Goal: Task Accomplishment & Management: Complete application form

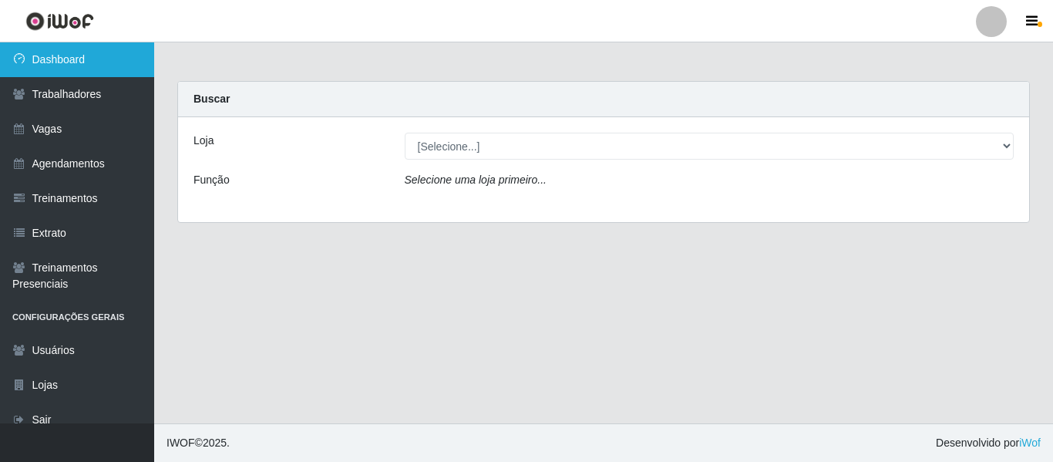
click at [100, 59] on link "Dashboard" at bounding box center [77, 59] width 154 height 35
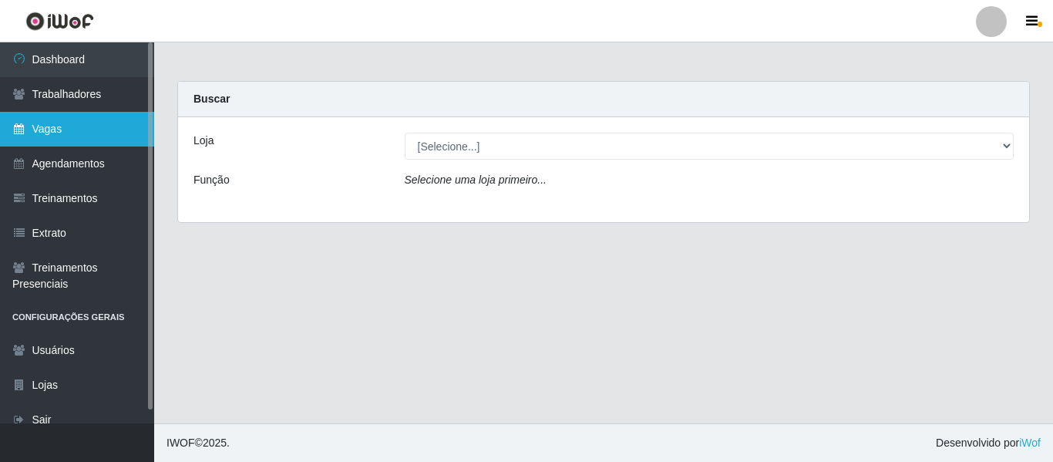
click at [70, 129] on link "Vagas" at bounding box center [77, 129] width 154 height 35
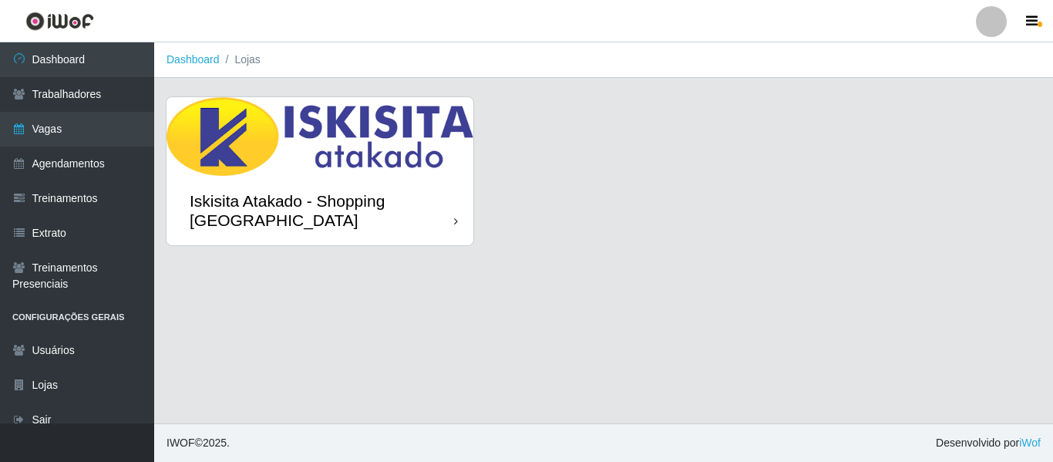
click at [380, 195] on div "Iskisita Atakado - Shopping [GEOGRAPHIC_DATA]" at bounding box center [322, 210] width 264 height 39
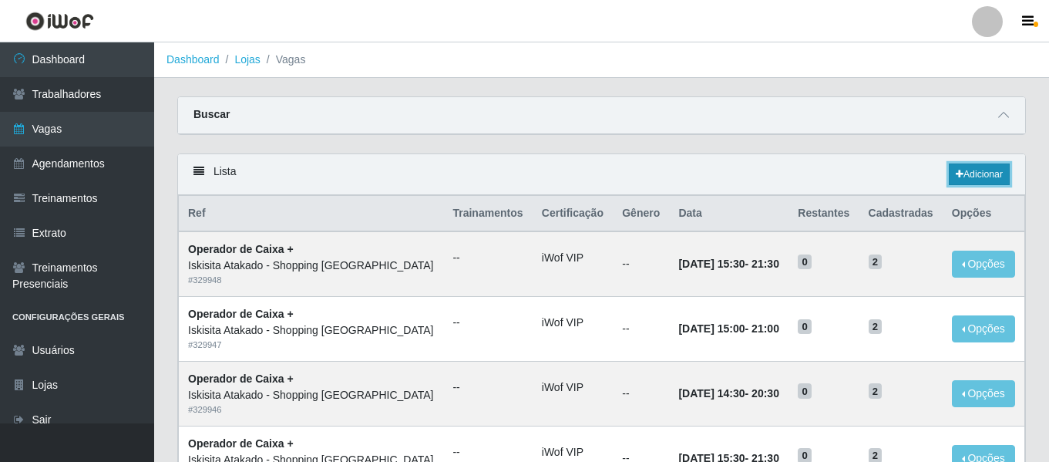
click at [974, 176] on link "Adicionar" at bounding box center [979, 174] width 61 height 22
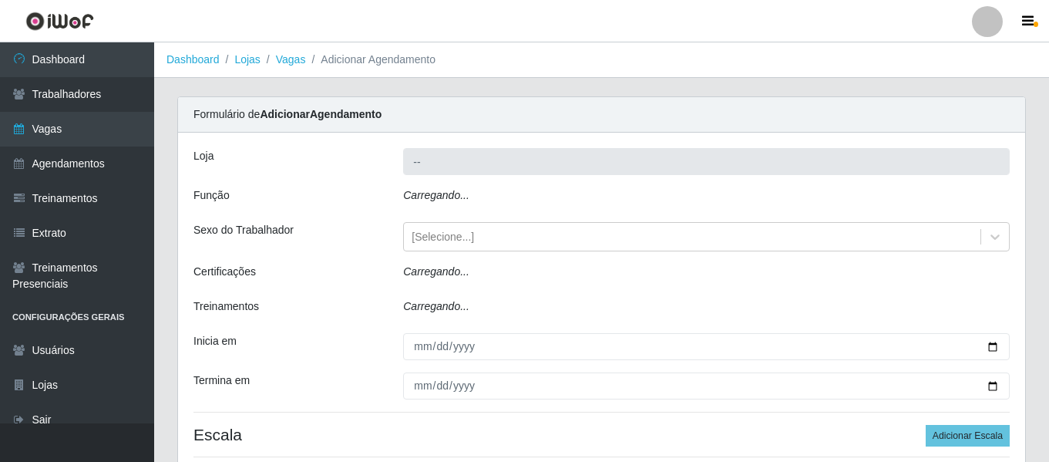
type input "Iskisita Atakado - Shopping [GEOGRAPHIC_DATA]"
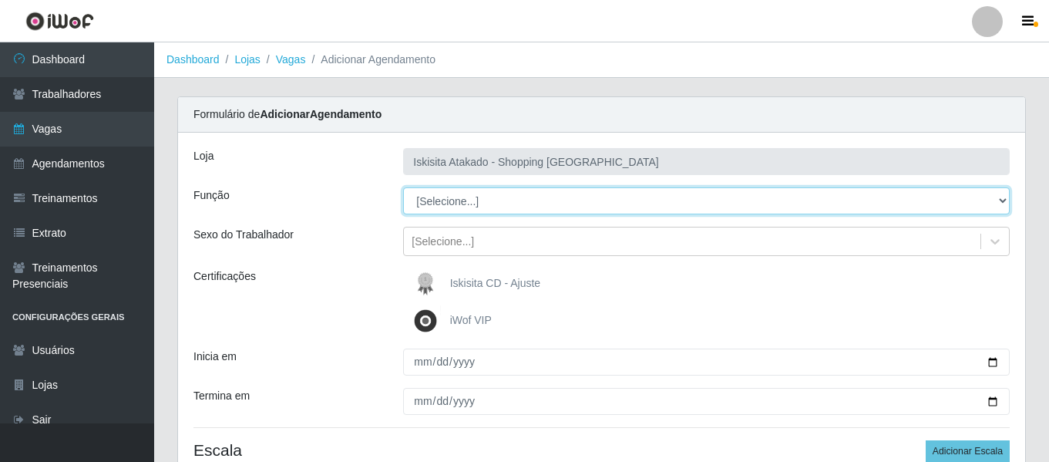
click at [999, 201] on select "[Selecione...] Auxiliar de Estacionamento Auxiliar de Estacionamento + Auxiliar…" at bounding box center [706, 200] width 606 height 27
select select "73"
click at [403, 187] on select "[Selecione...] Auxiliar de Estacionamento Auxiliar de Estacionamento + Auxiliar…" at bounding box center [706, 200] width 606 height 27
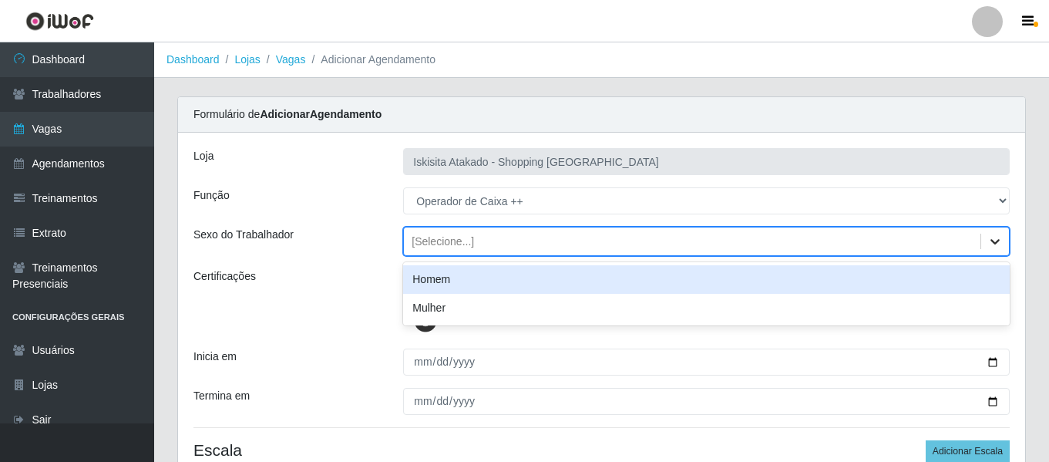
click at [993, 246] on icon at bounding box center [994, 241] width 15 height 15
click at [551, 239] on div "[Selecione...]" at bounding box center [692, 241] width 576 height 25
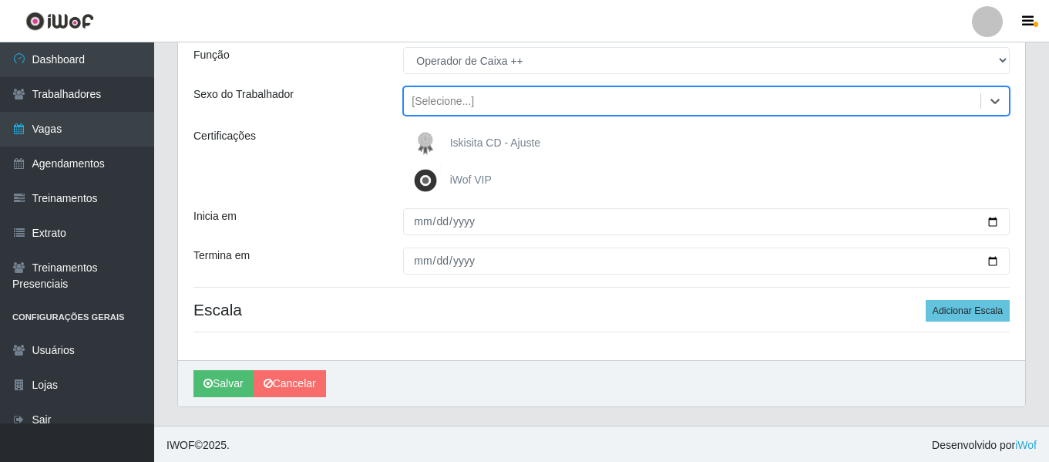
scroll to position [143, 0]
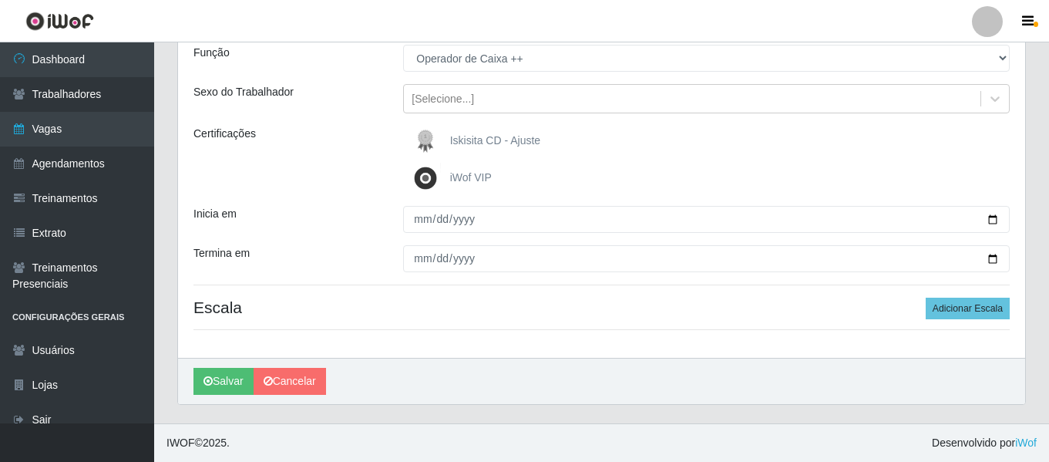
click at [431, 181] on img at bounding box center [428, 178] width 37 height 31
click at [0, 0] on input "iWof VIP" at bounding box center [0, 0] width 0 height 0
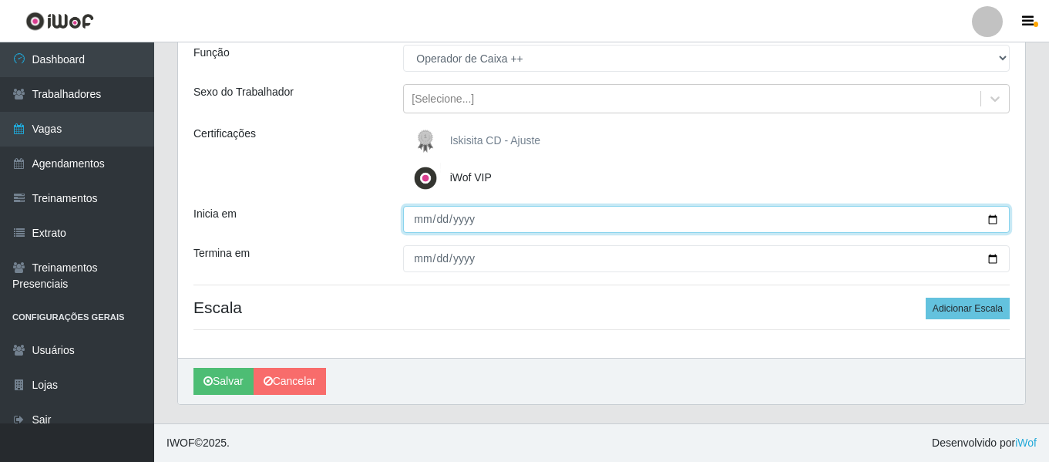
click at [428, 220] on input "Inicia em" at bounding box center [706, 219] width 606 height 27
type input "[DATE]"
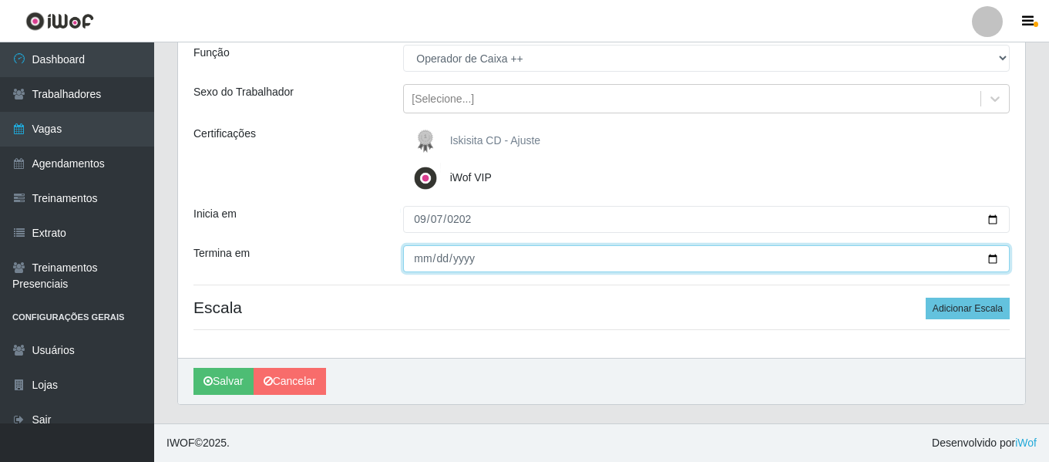
click at [427, 257] on input "Termina em" at bounding box center [706, 258] width 606 height 27
type input "[DATE]"
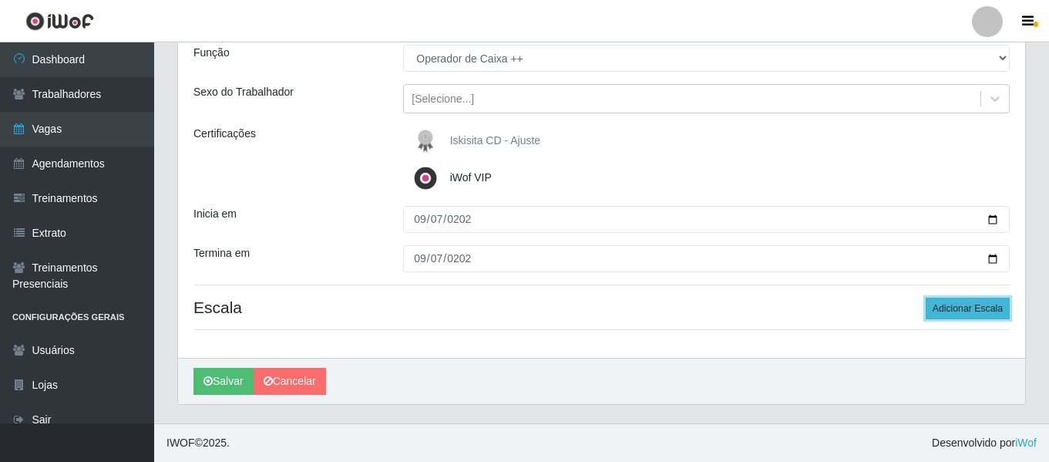
click at [949, 307] on button "Adicionar Escala" at bounding box center [968, 308] width 84 height 22
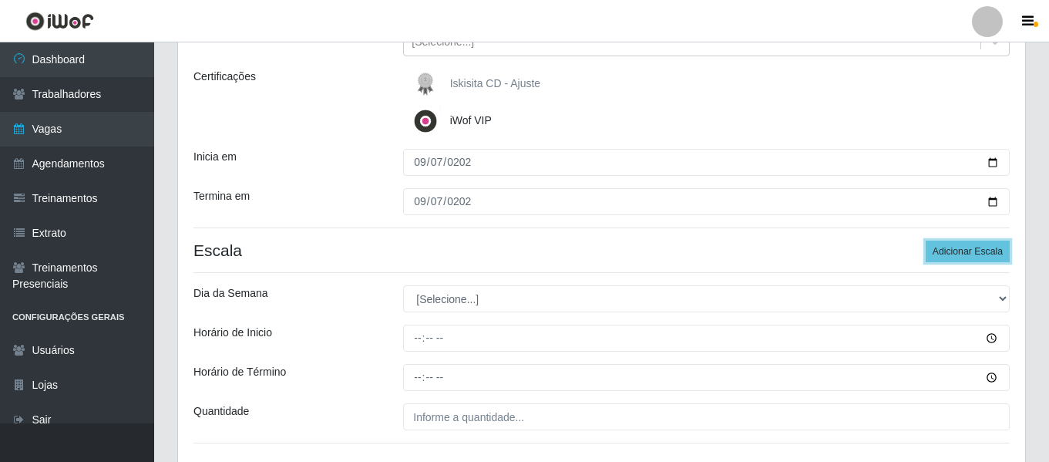
scroll to position [297, 0]
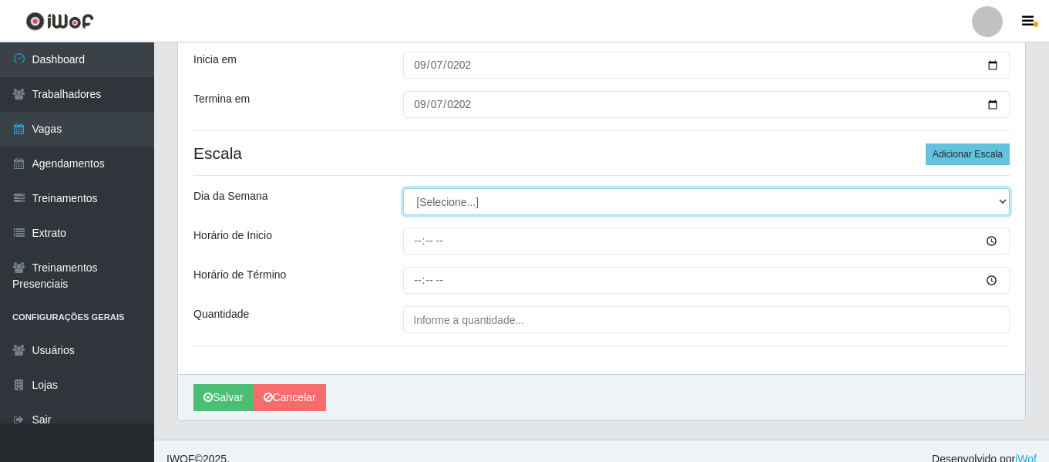
drag, startPoint x: 929, startPoint y: 209, endPoint x: 921, endPoint y: 209, distance: 8.5
click at [928, 209] on select "[Selecione...] Segunda Terça Quarta Quinta Sexta Sábado Domingo" at bounding box center [706, 201] width 606 height 27
select select "0"
click at [403, 188] on select "[Selecione...] Segunda Terça Quarta Quinta Sexta Sábado Domingo" at bounding box center [706, 201] width 606 height 27
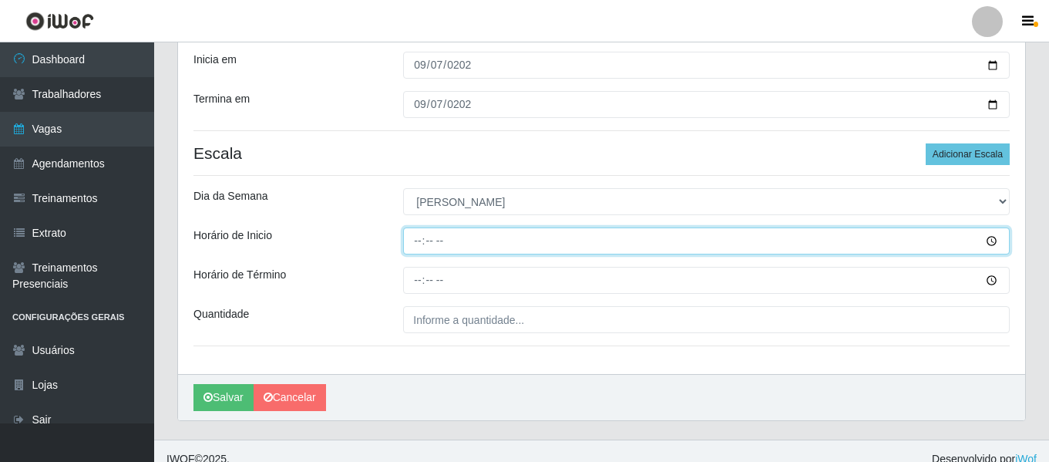
click at [419, 243] on input "Horário de Inicio" at bounding box center [706, 240] width 606 height 27
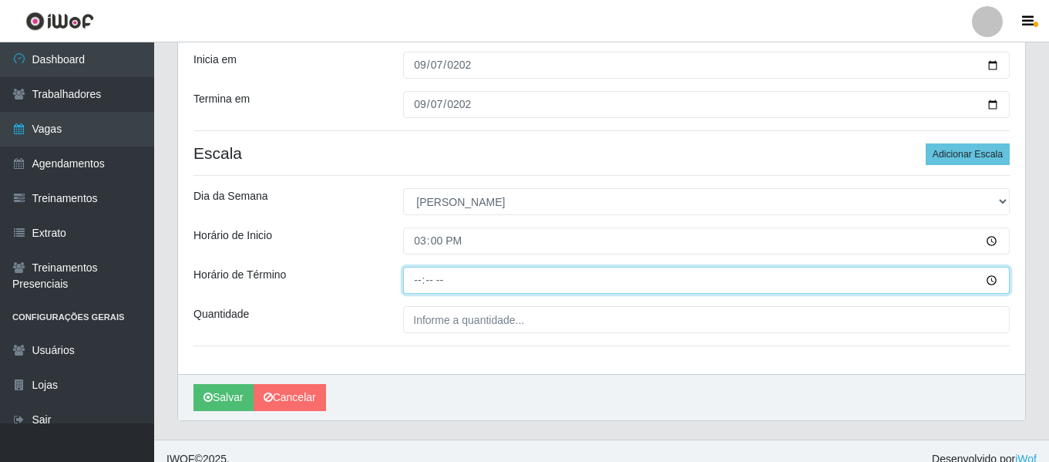
click at [419, 282] on input "Horário de Término" at bounding box center [706, 280] width 606 height 27
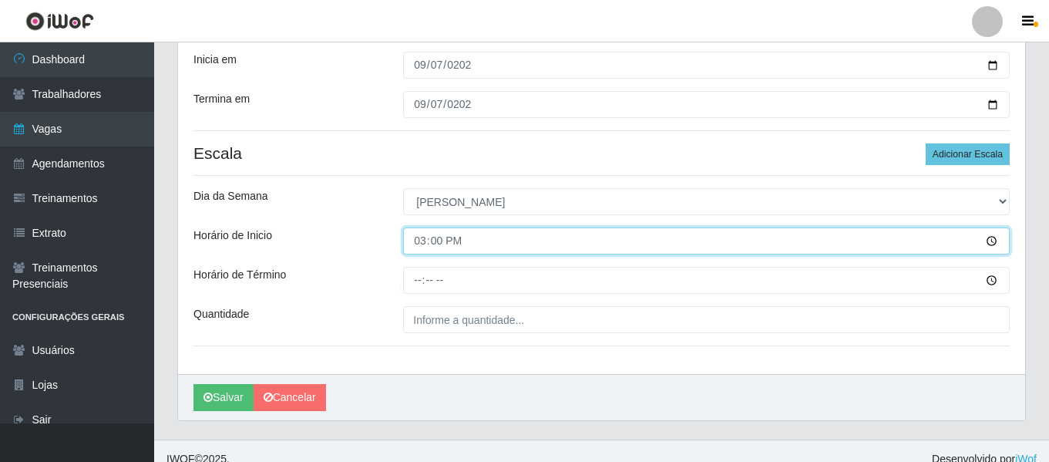
click at [426, 241] on input "15:00" at bounding box center [706, 240] width 606 height 27
type input "14:30"
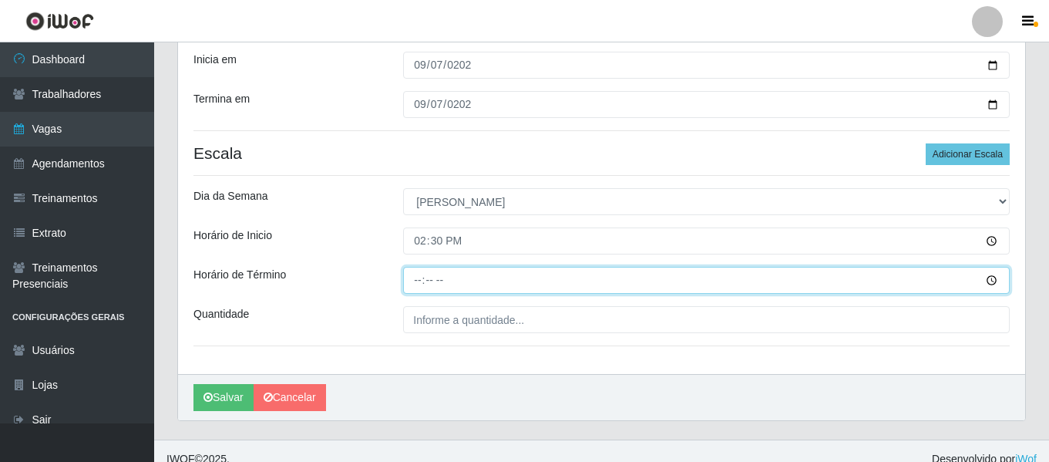
click at [421, 278] on input "Horário de Término" at bounding box center [706, 280] width 606 height 27
type input "20:30"
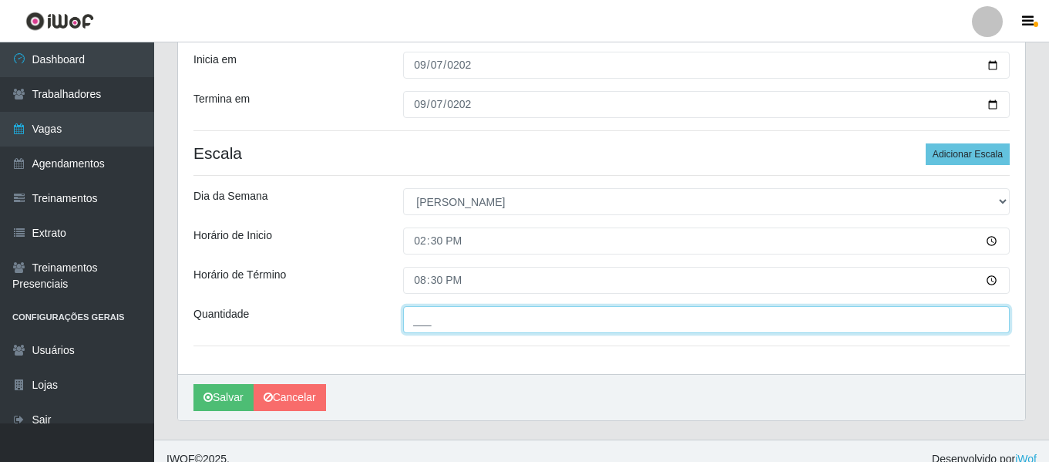
click at [471, 321] on input "___" at bounding box center [706, 319] width 606 height 27
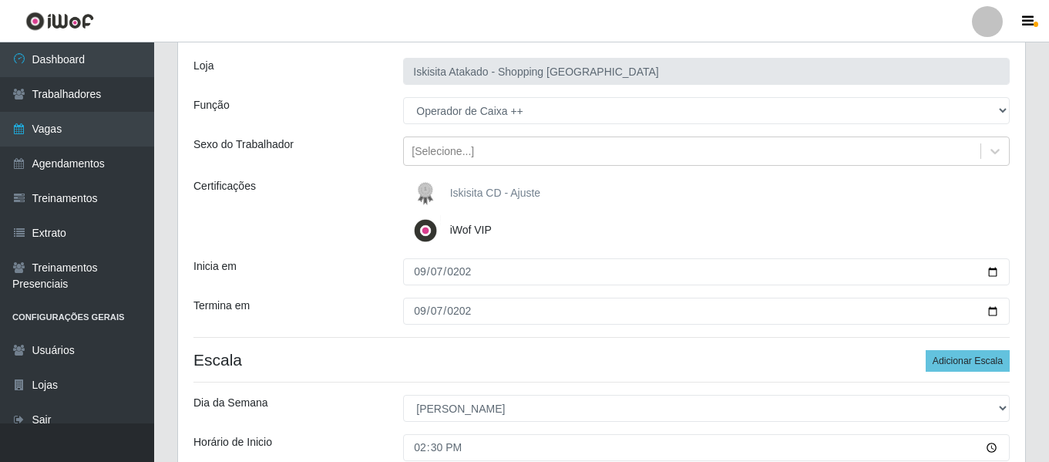
scroll to position [0, 0]
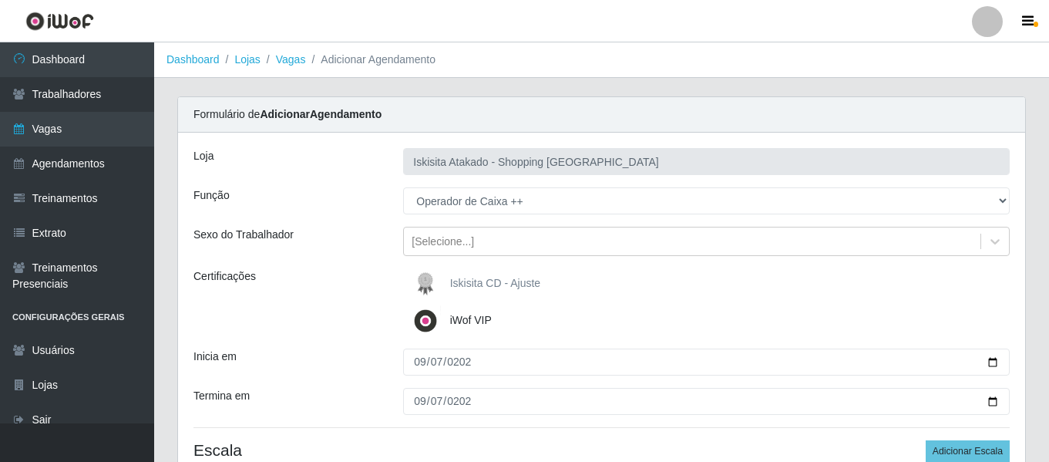
type input "02_"
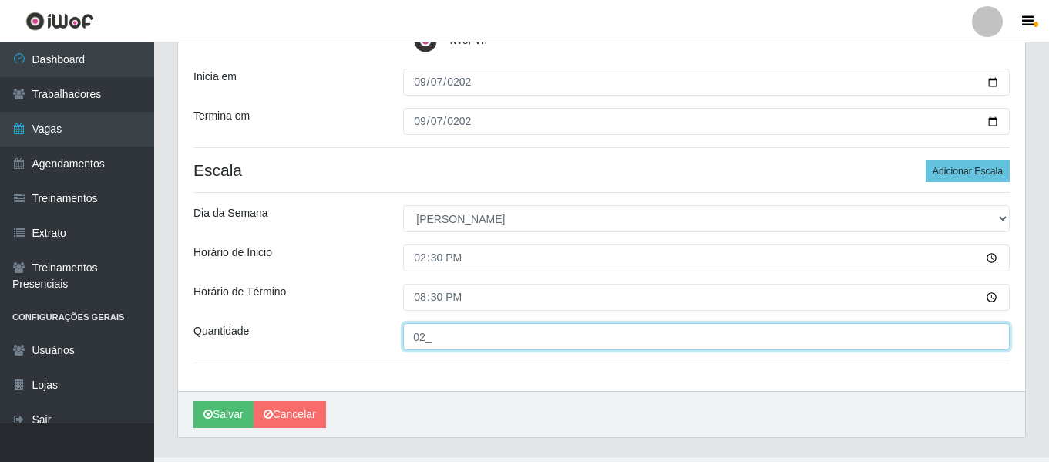
scroll to position [313, 0]
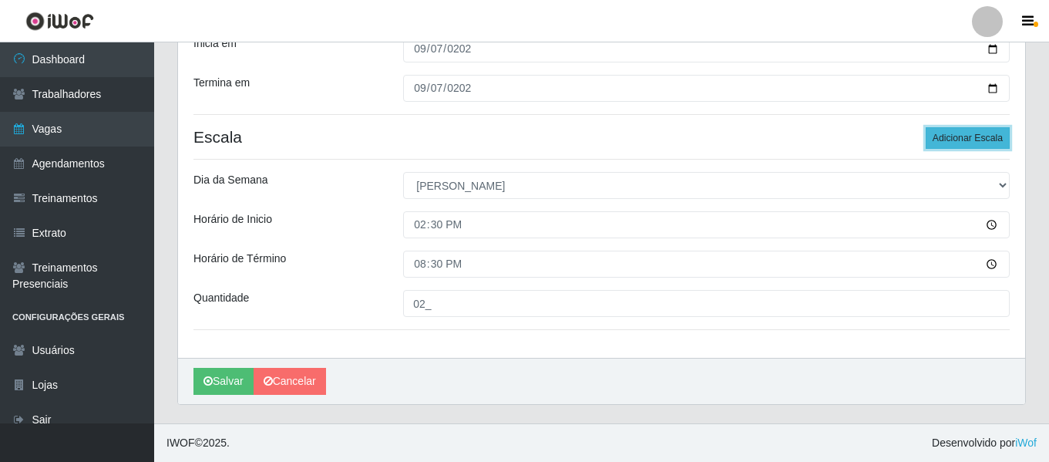
click at [966, 135] on button "Adicionar Escala" at bounding box center [968, 138] width 84 height 22
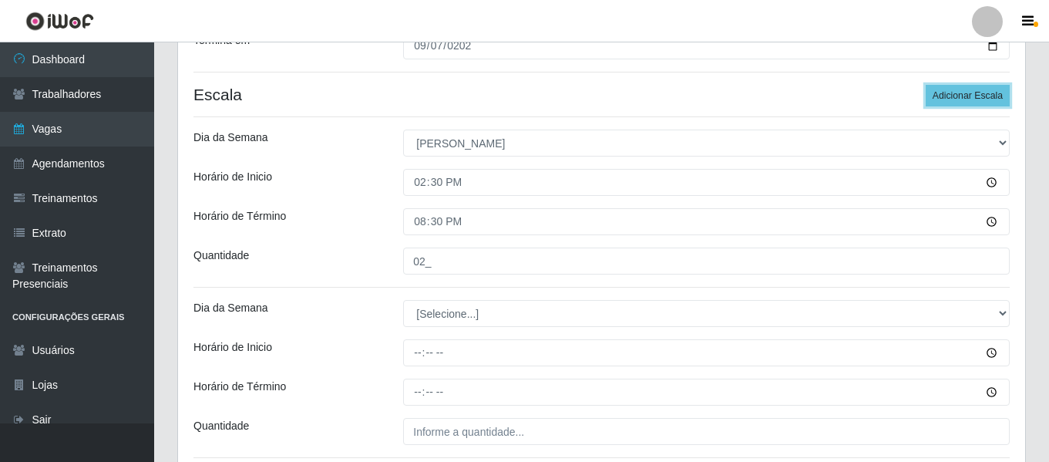
scroll to position [390, 0]
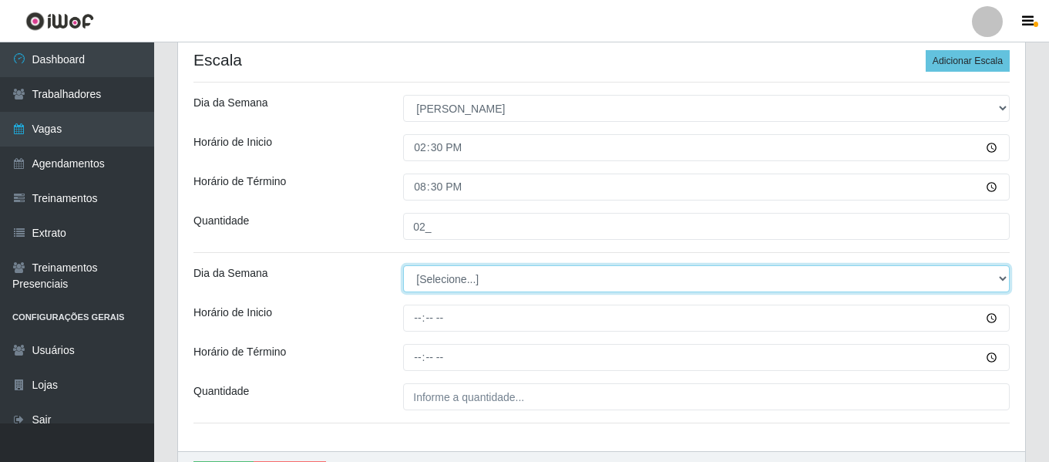
click at [465, 280] on select "[Selecione...] Segunda Terça Quarta Quinta Sexta Sábado Domingo" at bounding box center [706, 278] width 606 height 27
select select "0"
click at [403, 265] on select "[Selecione...] Segunda Terça Quarta Quinta Sexta Sábado Domingo" at bounding box center [706, 278] width 606 height 27
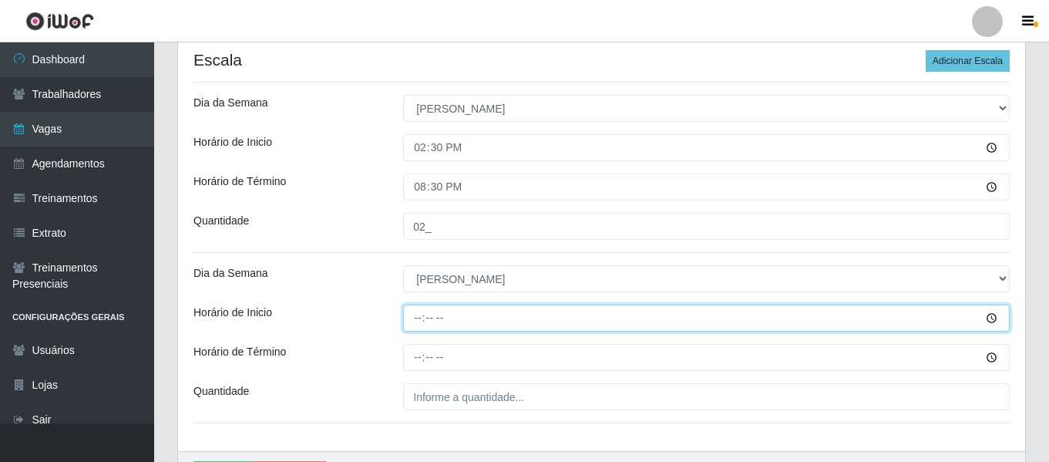
click at [422, 322] on input "Horário de Inicio" at bounding box center [706, 317] width 606 height 27
type input "15:03"
type input "15:00"
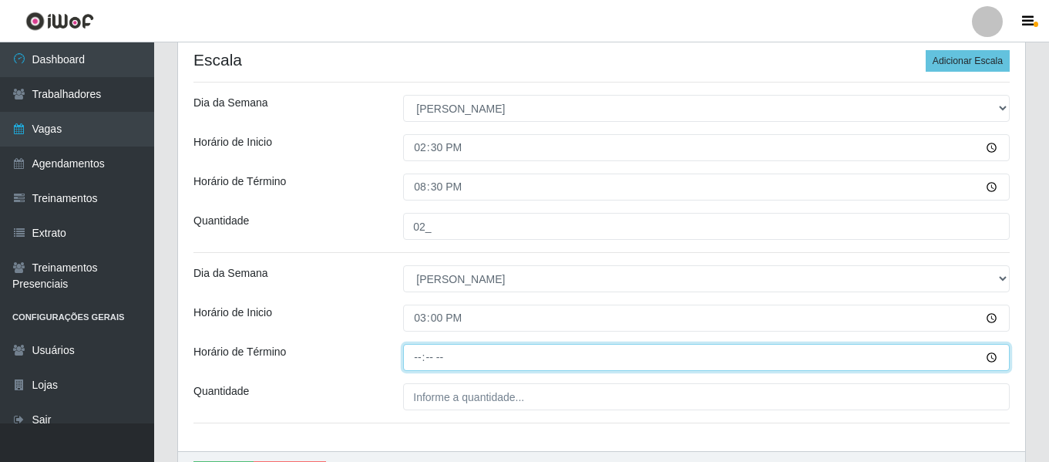
click at [418, 356] on input "Horário de Término" at bounding box center [706, 357] width 606 height 27
type input "21:00"
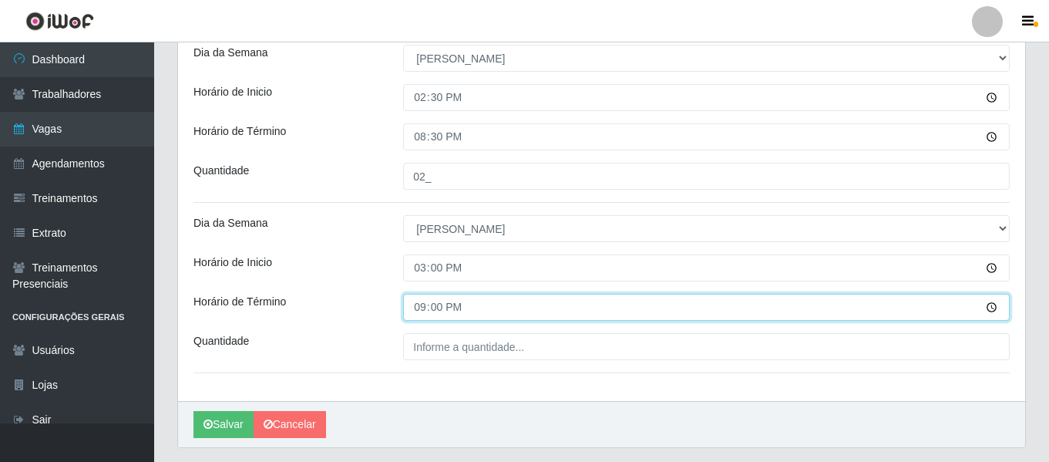
scroll to position [467, 0]
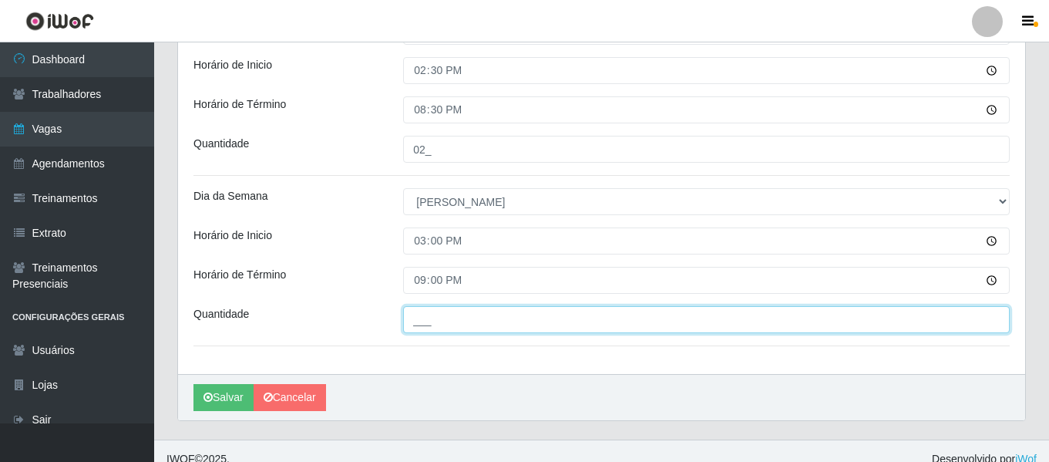
click at [489, 320] on input "___" at bounding box center [706, 319] width 606 height 27
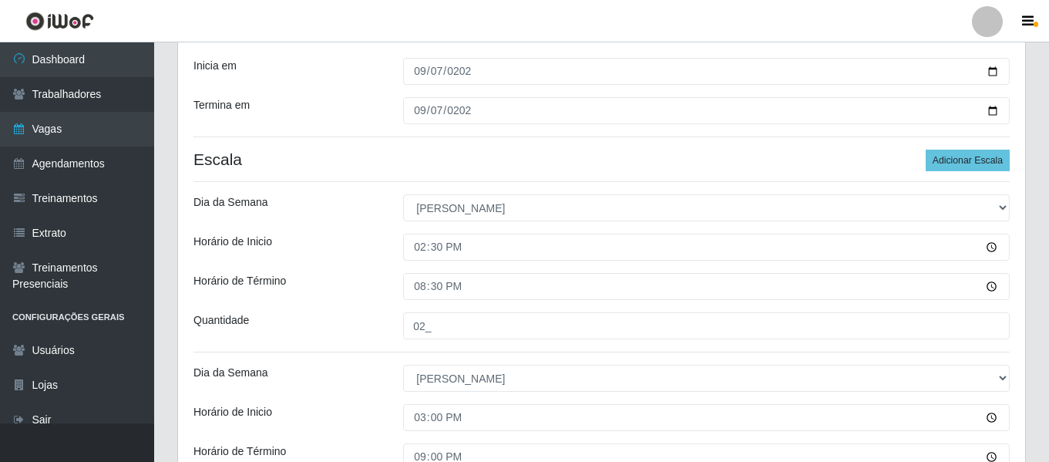
scroll to position [236, 0]
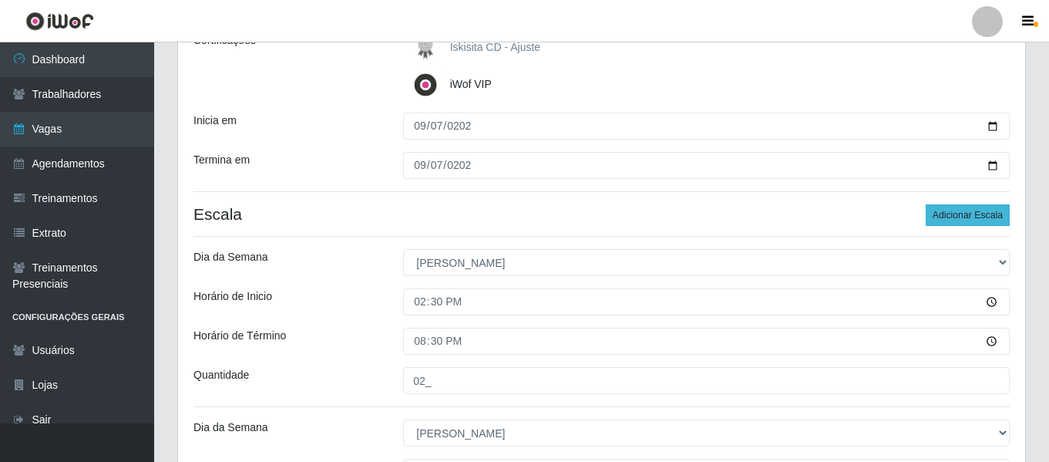
type input "03_"
click at [969, 211] on button "Adicionar Escala" at bounding box center [968, 215] width 84 height 22
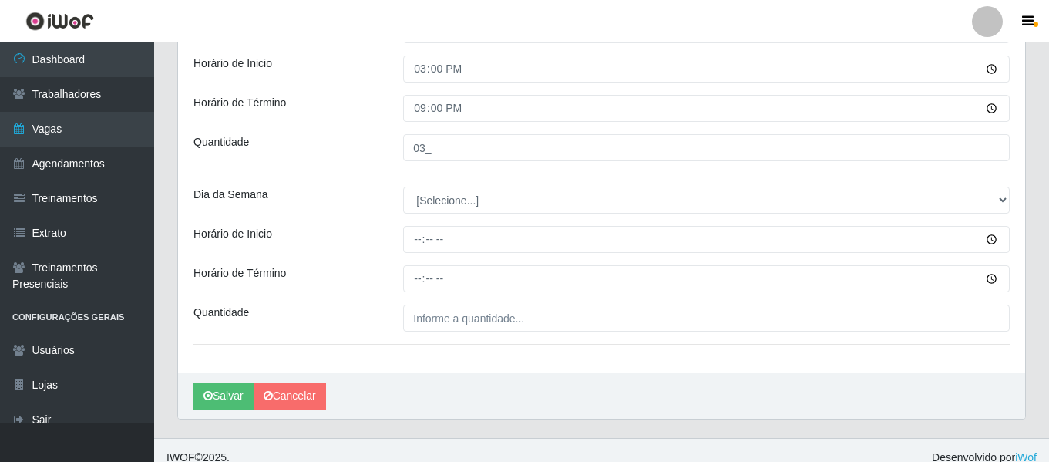
scroll to position [653, 0]
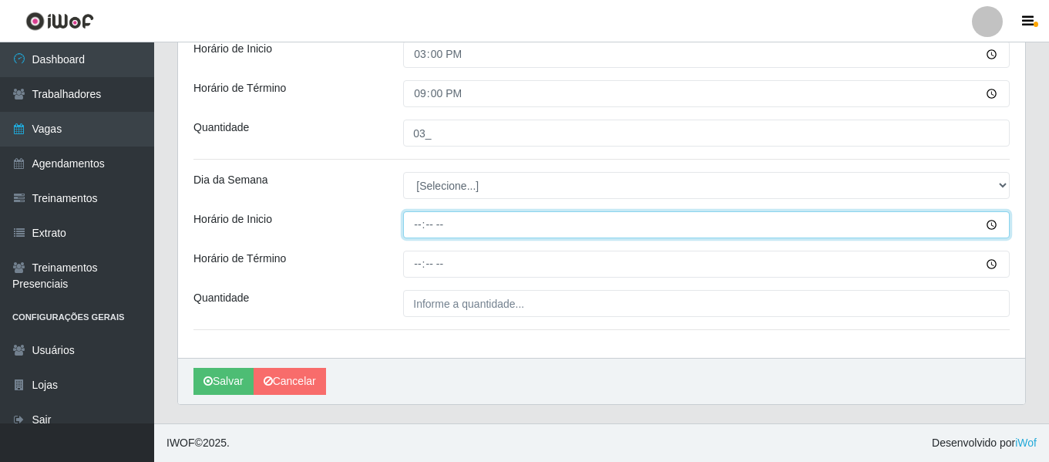
click at [425, 220] on input "Horário de Inicio" at bounding box center [706, 224] width 606 height 27
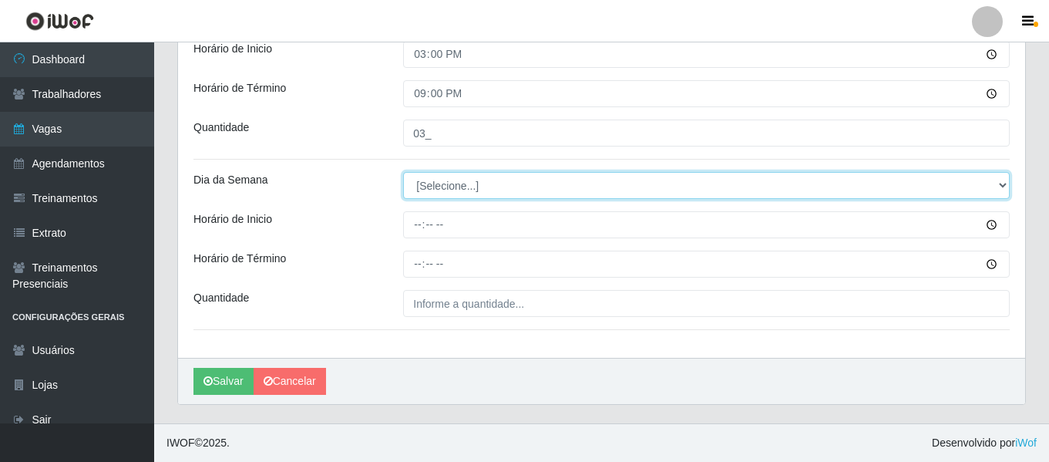
click at [546, 188] on select "[Selecione...] Segunda Terça Quarta Quinta Sexta Sábado Domingo" at bounding box center [706, 185] width 606 height 27
select select "0"
click at [403, 172] on select "[Selecione...] Segunda Terça Quarta Quinta Sexta Sábado Domingo" at bounding box center [706, 185] width 606 height 27
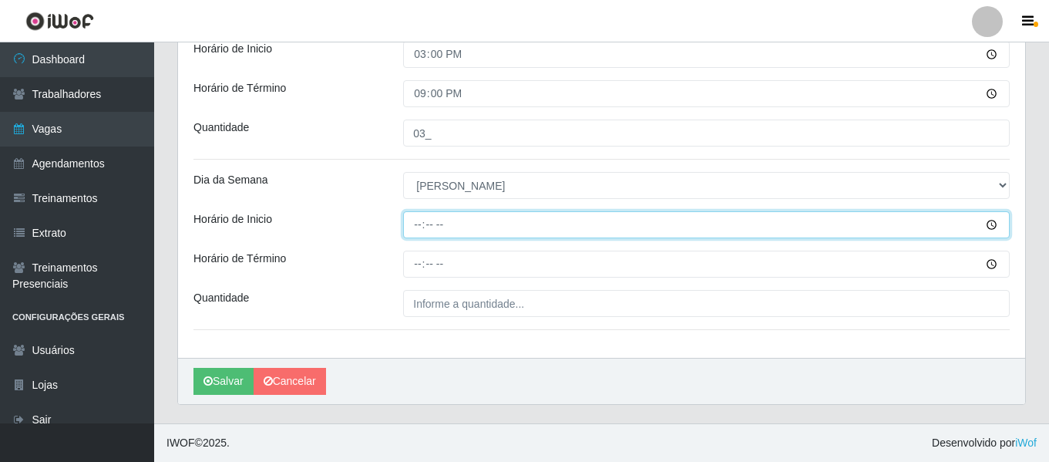
click at [420, 223] on input "Horário de Inicio" at bounding box center [706, 224] width 606 height 27
type input "15:30"
click at [193, 368] on button "Salvar" at bounding box center [223, 381] width 60 height 27
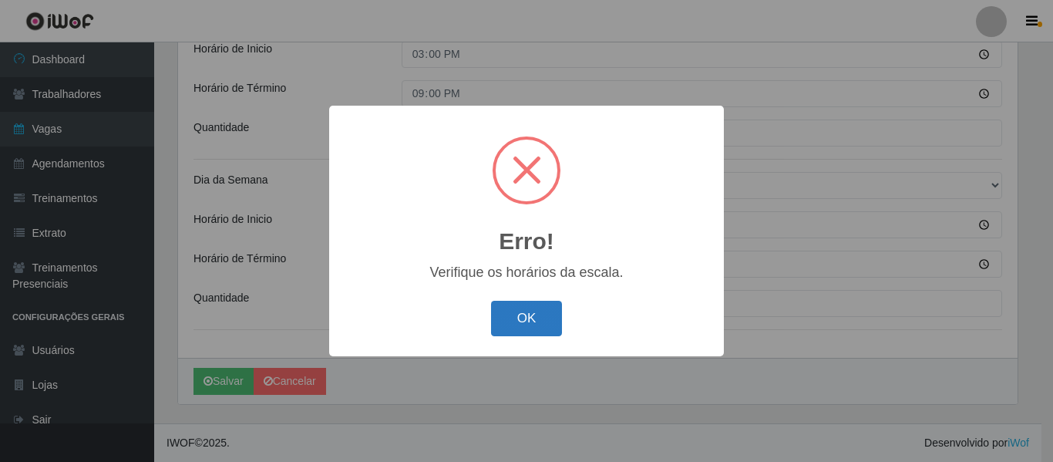
click at [539, 327] on button "OK" at bounding box center [527, 319] width 72 height 36
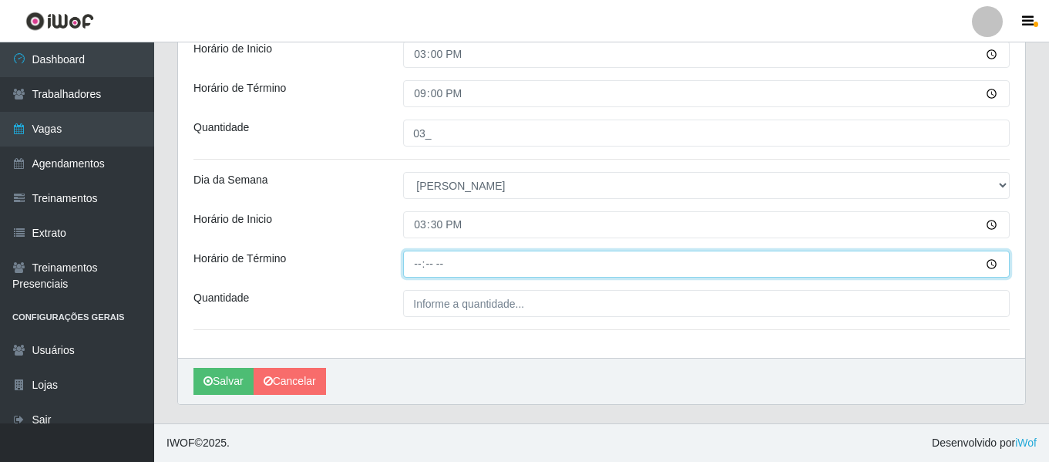
click at [421, 264] on input "Horário de Término" at bounding box center [706, 263] width 606 height 27
type input "21:30"
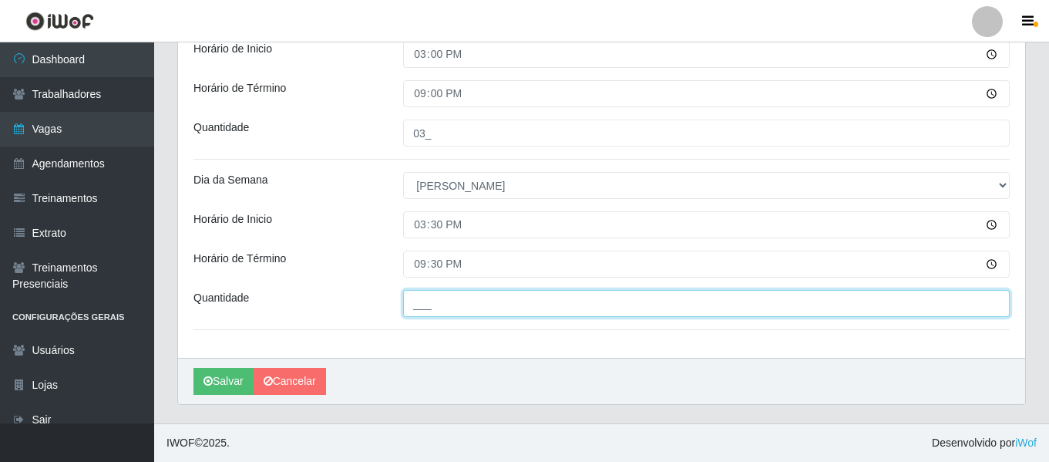
click at [463, 308] on input "___" at bounding box center [706, 303] width 606 height 27
type input "03_"
